Goal: Transaction & Acquisition: Purchase product/service

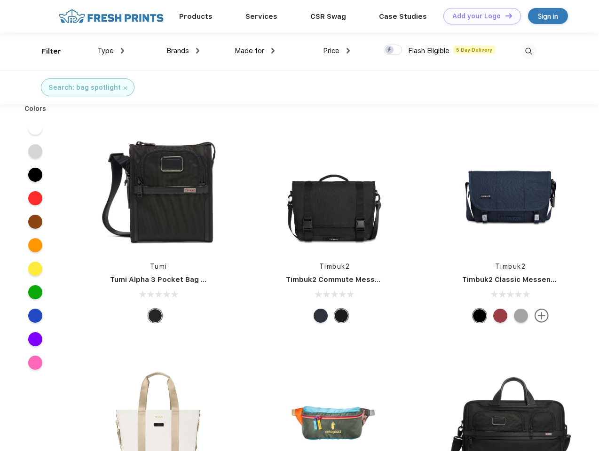
click at [478, 16] on link "Add your Logo Design Tool" at bounding box center [482, 16] width 78 height 16
click at [0, 0] on div "Design Tool" at bounding box center [0, 0] width 0 height 0
click at [504, 16] on link "Add your Logo Design Tool" at bounding box center [482, 16] width 78 height 16
click at [45, 51] on div "Filter" at bounding box center [51, 51] width 19 height 11
click at [111, 51] on span "Type" at bounding box center [105, 51] width 16 height 8
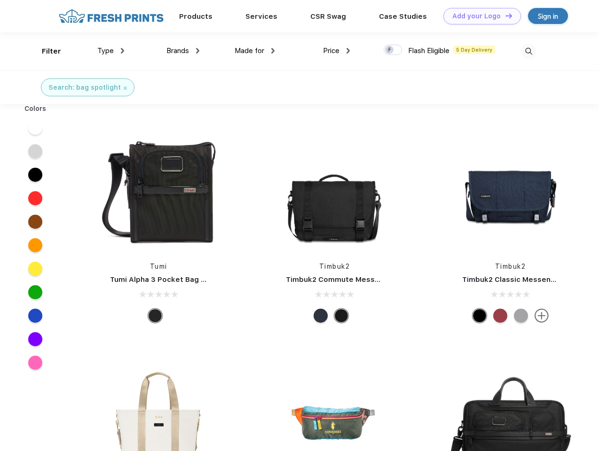
click at [183, 51] on span "Brands" at bounding box center [177, 51] width 23 height 8
click at [255, 51] on span "Made for" at bounding box center [249, 51] width 30 height 8
click at [336, 51] on span "Price" at bounding box center [331, 51] width 16 height 8
click at [393, 50] on div at bounding box center [392, 50] width 18 height 10
click at [390, 50] on input "checkbox" at bounding box center [386, 47] width 6 height 6
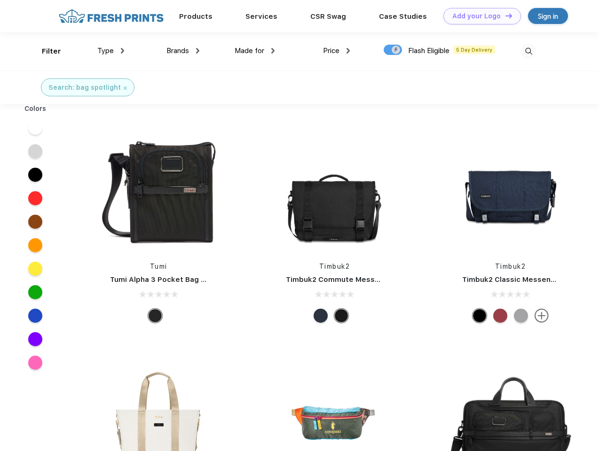
click at [528, 51] on img at bounding box center [529, 52] width 16 height 16
